Goal: Transaction & Acquisition: Purchase product/service

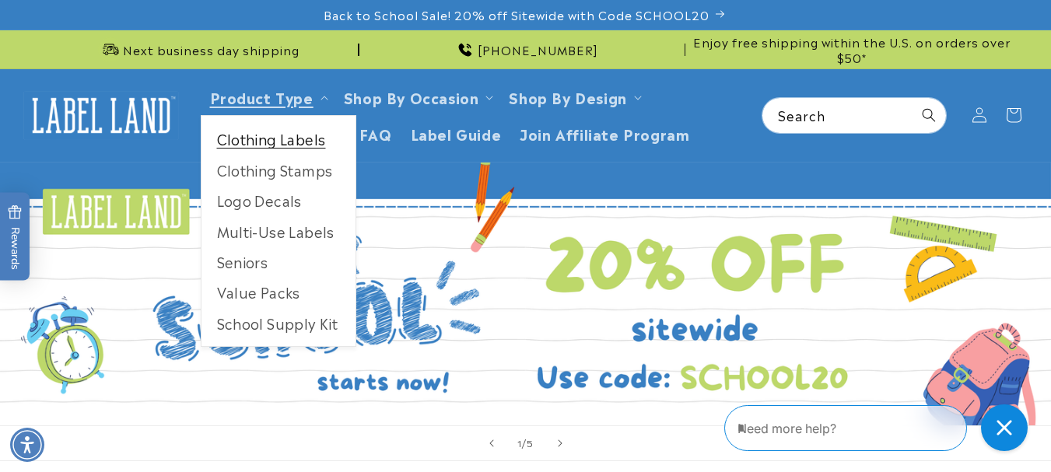
click at [283, 138] on link "Clothing Labels" at bounding box center [279, 139] width 154 height 30
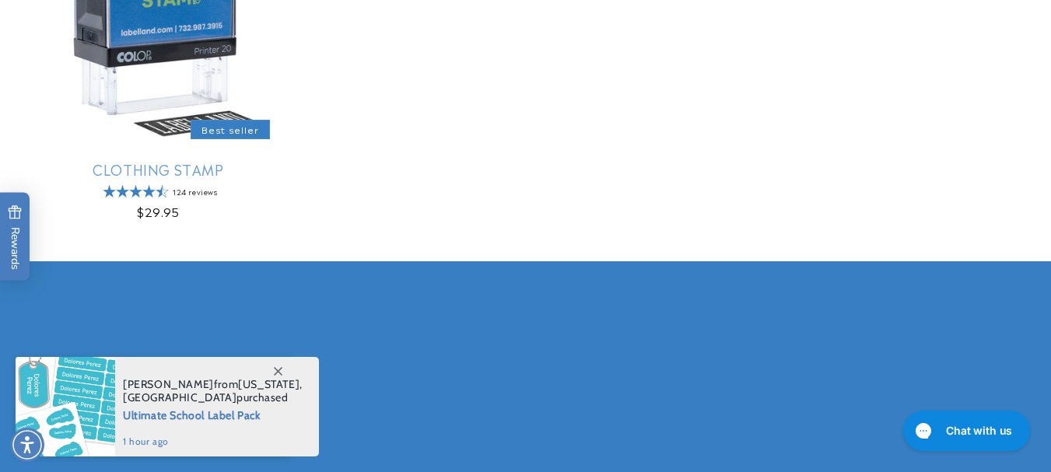
scroll to position [1478, 0]
